Goal: Information Seeking & Learning: Understand process/instructions

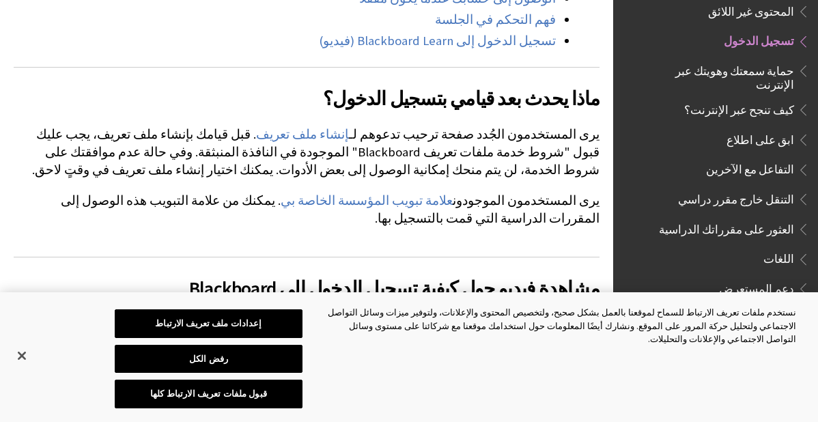
scroll to position [765, 0]
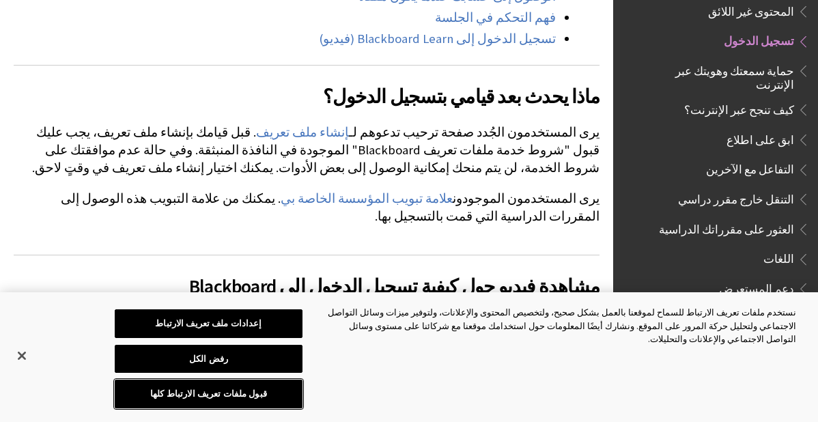
click at [277, 387] on button "قبول ملفات تعريف الارتباط كلها" at bounding box center [209, 394] width 189 height 29
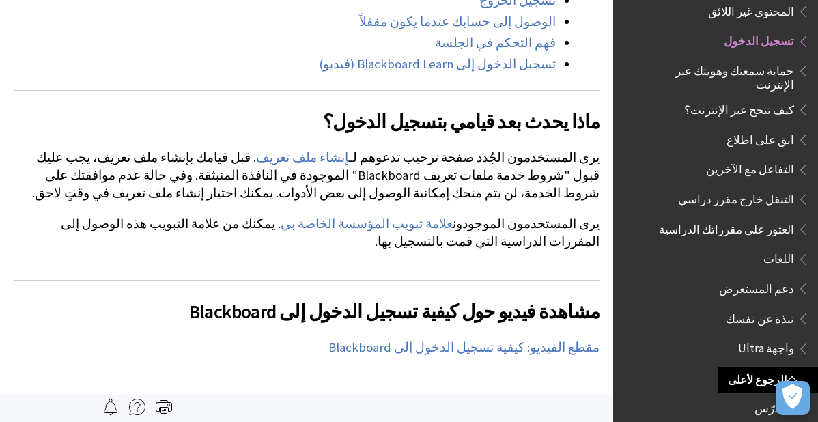
scroll to position [738, 0]
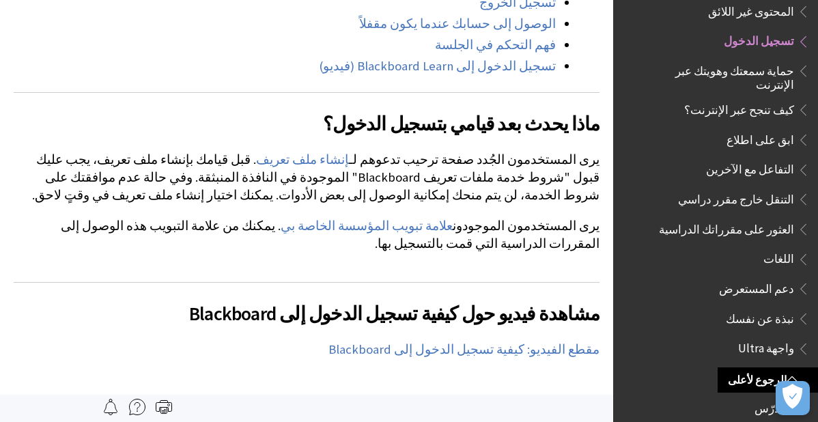
click at [770, 33] on span "تسجيل الدخول" at bounding box center [759, 39] width 70 height 18
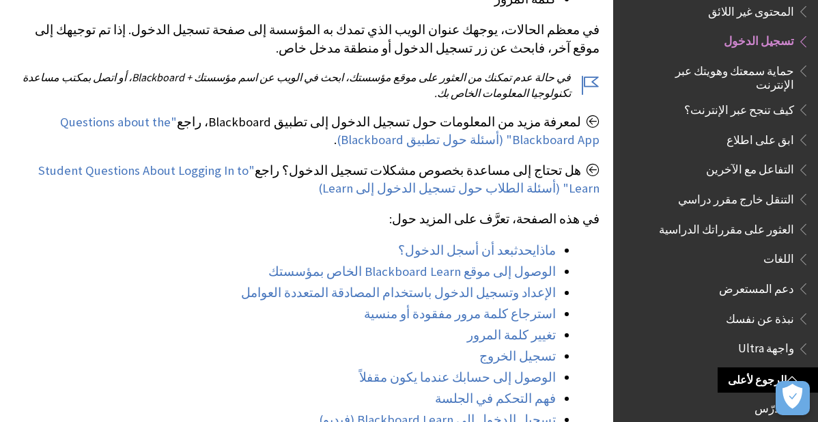
scroll to position [410, 0]
